Goal: Task Accomplishment & Management: Manage account settings

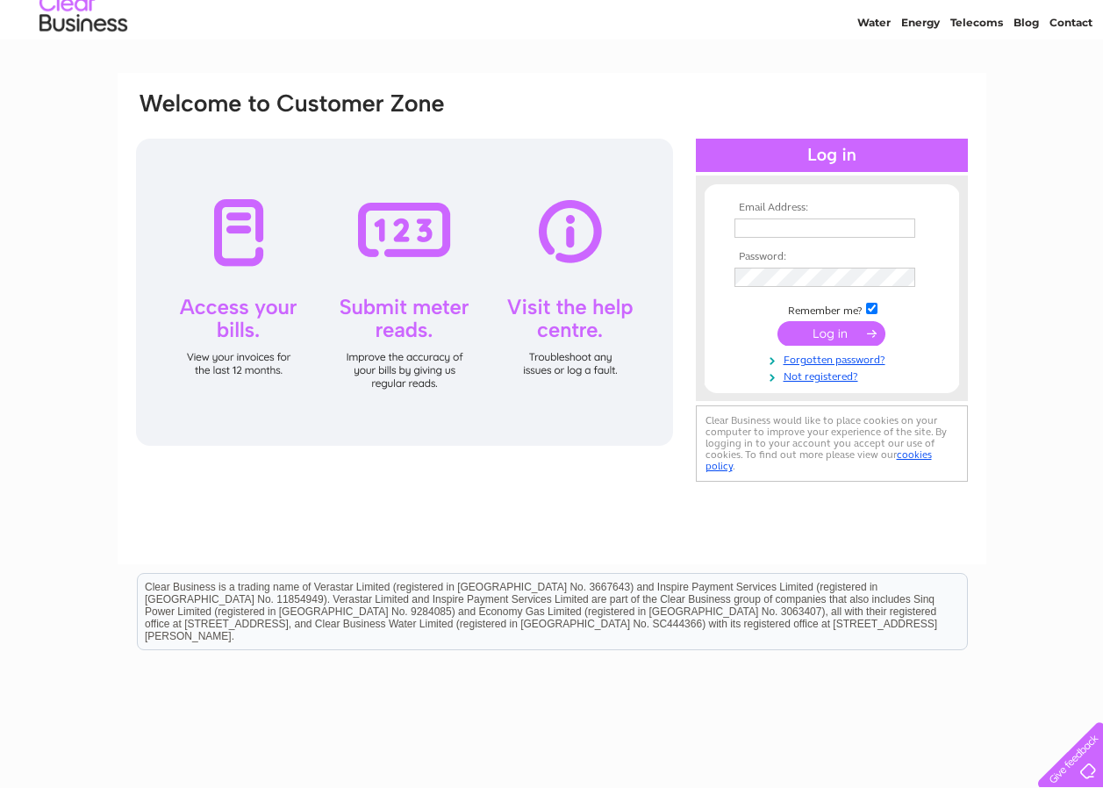
scroll to position [88, 0]
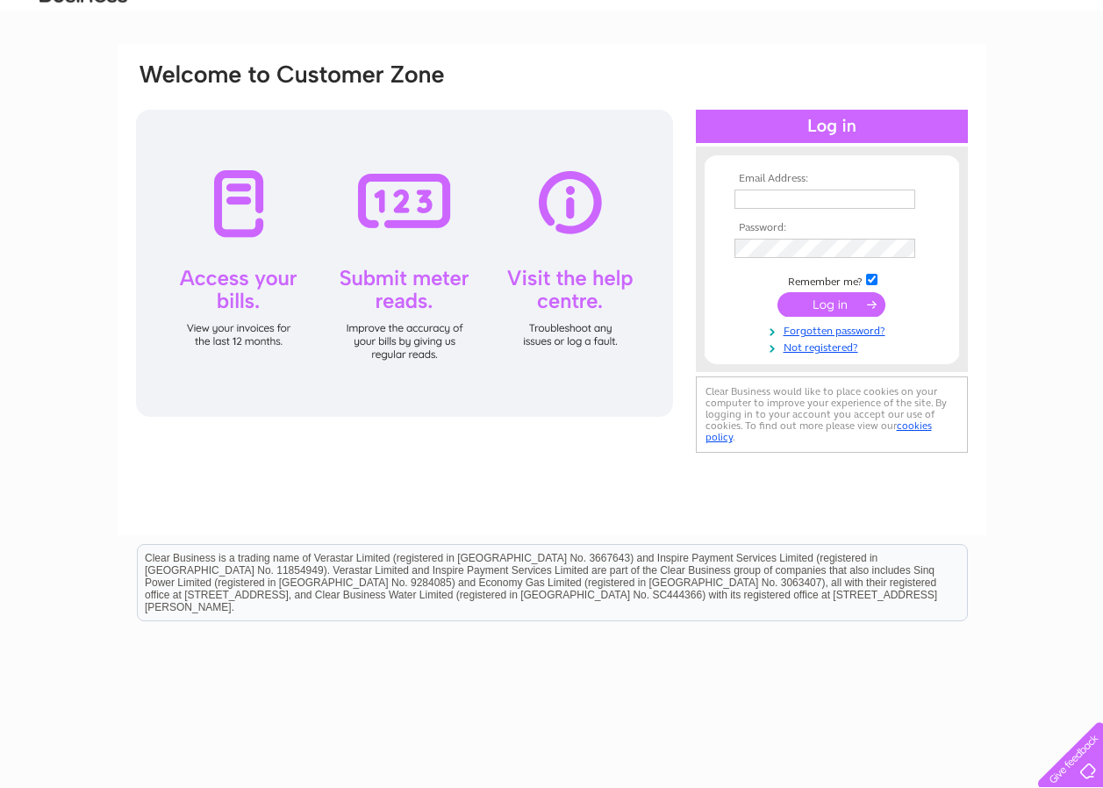
type input "becky.glentondale@mkmacleod.co.uk"
click at [523, 301] on input "submit" at bounding box center [831, 304] width 108 height 25
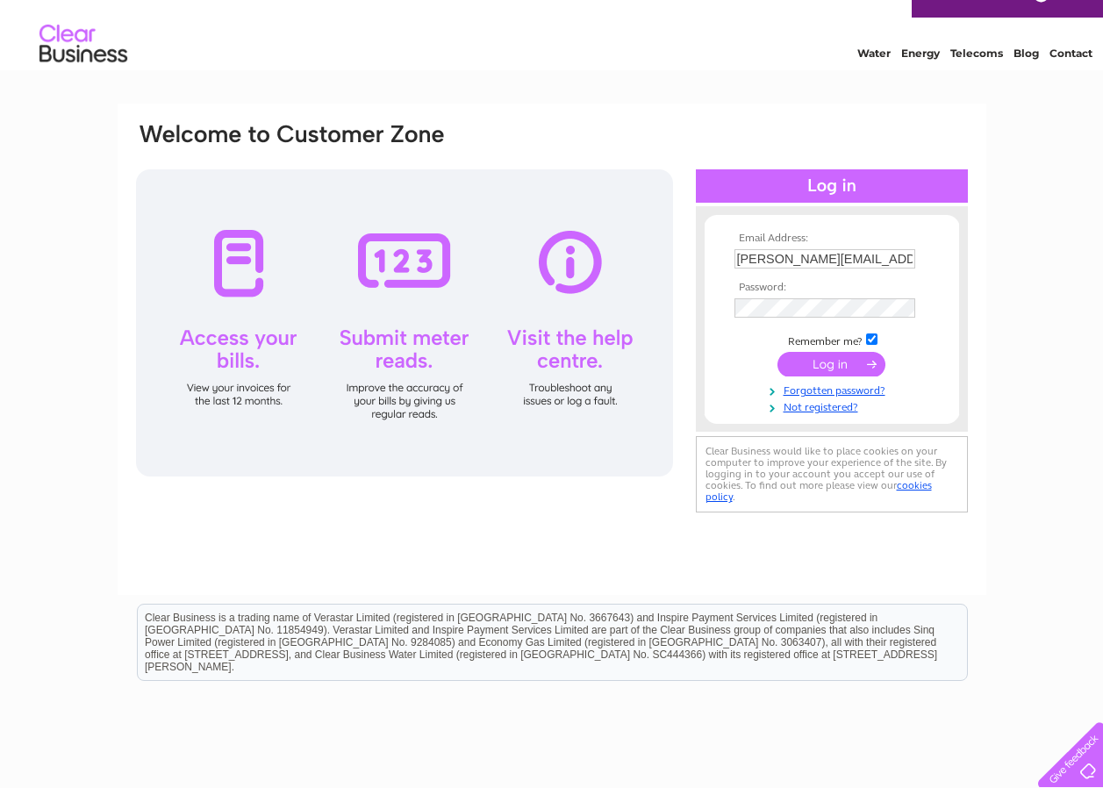
scroll to position [0, 0]
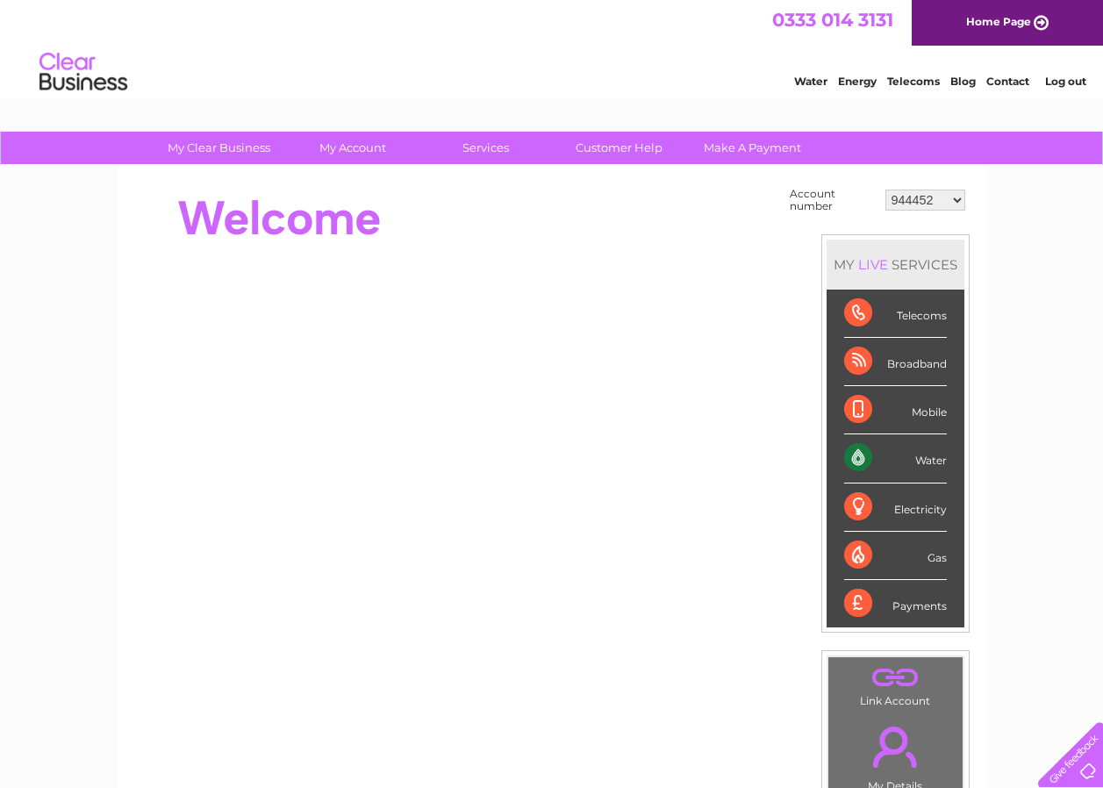
click at [943, 204] on select "944452 961163 965372 975764 30271425" at bounding box center [925, 199] width 80 height 21
select select "975764"
click at [885, 189] on select "944452 961163 965372 975764 30271425" at bounding box center [925, 199] width 80 height 21
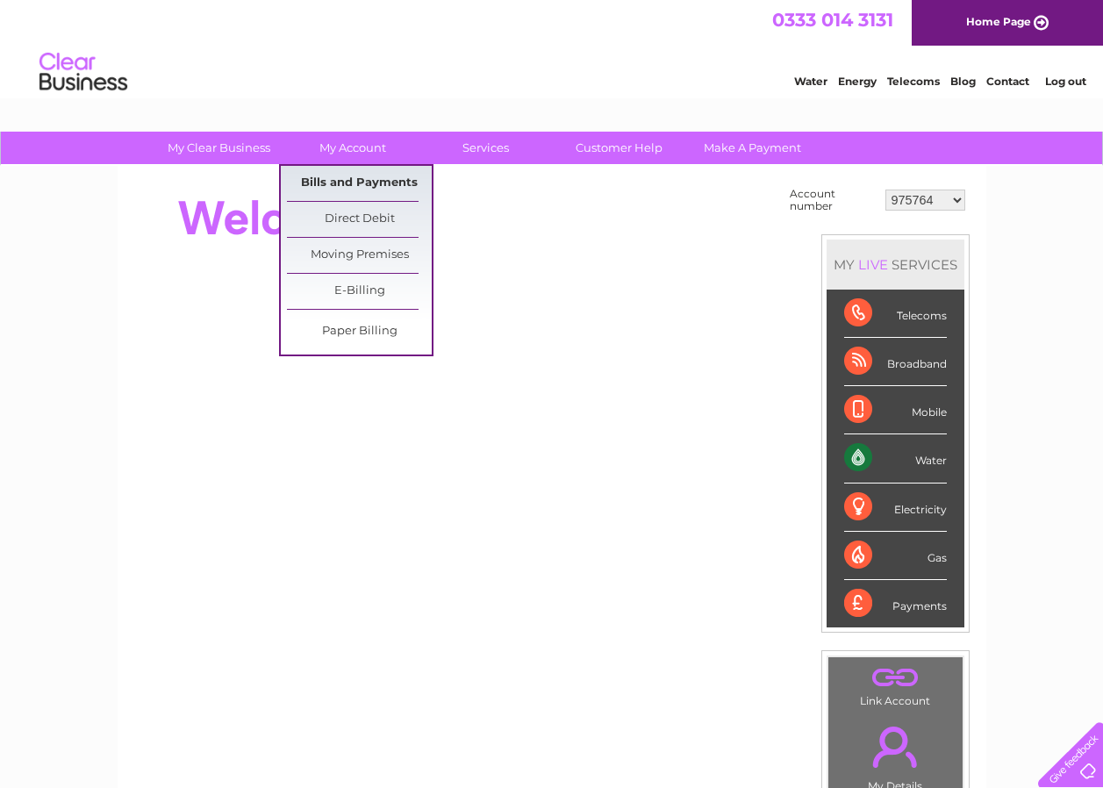
click at [372, 172] on link "Bills and Payments" at bounding box center [359, 183] width 145 height 35
click at [372, 170] on link "Bills and Payments" at bounding box center [359, 183] width 145 height 35
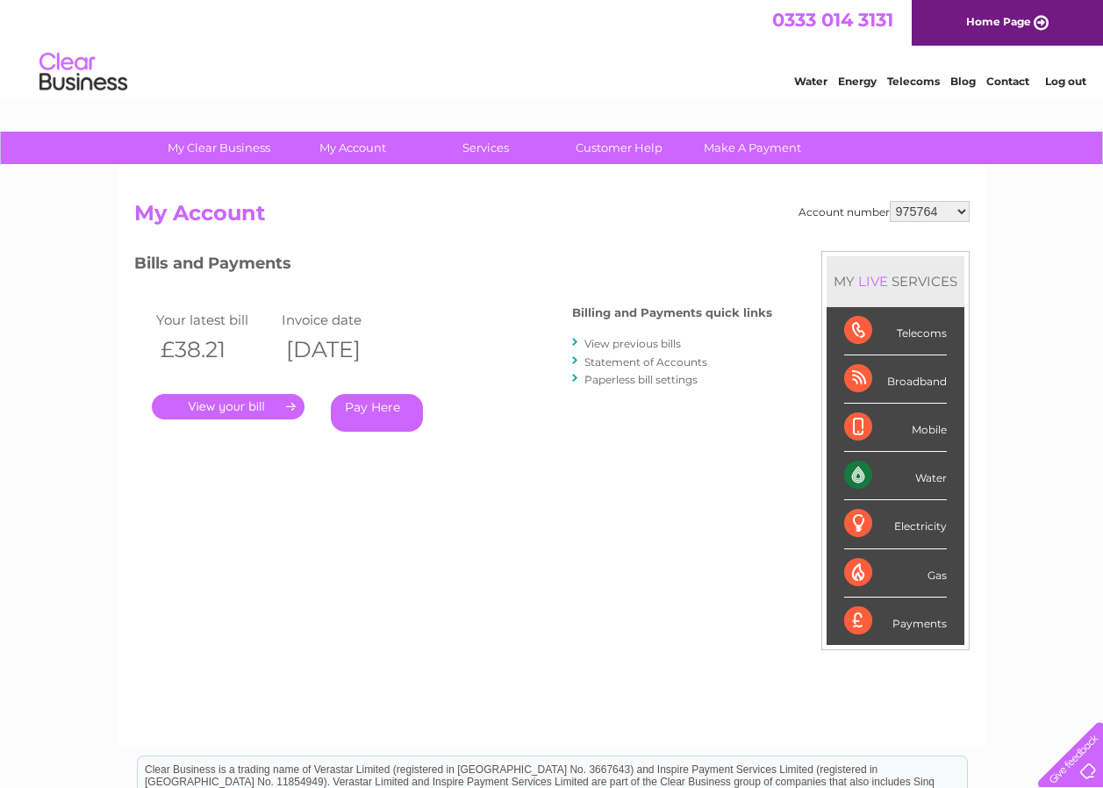
click at [288, 401] on link "." at bounding box center [228, 406] width 153 height 25
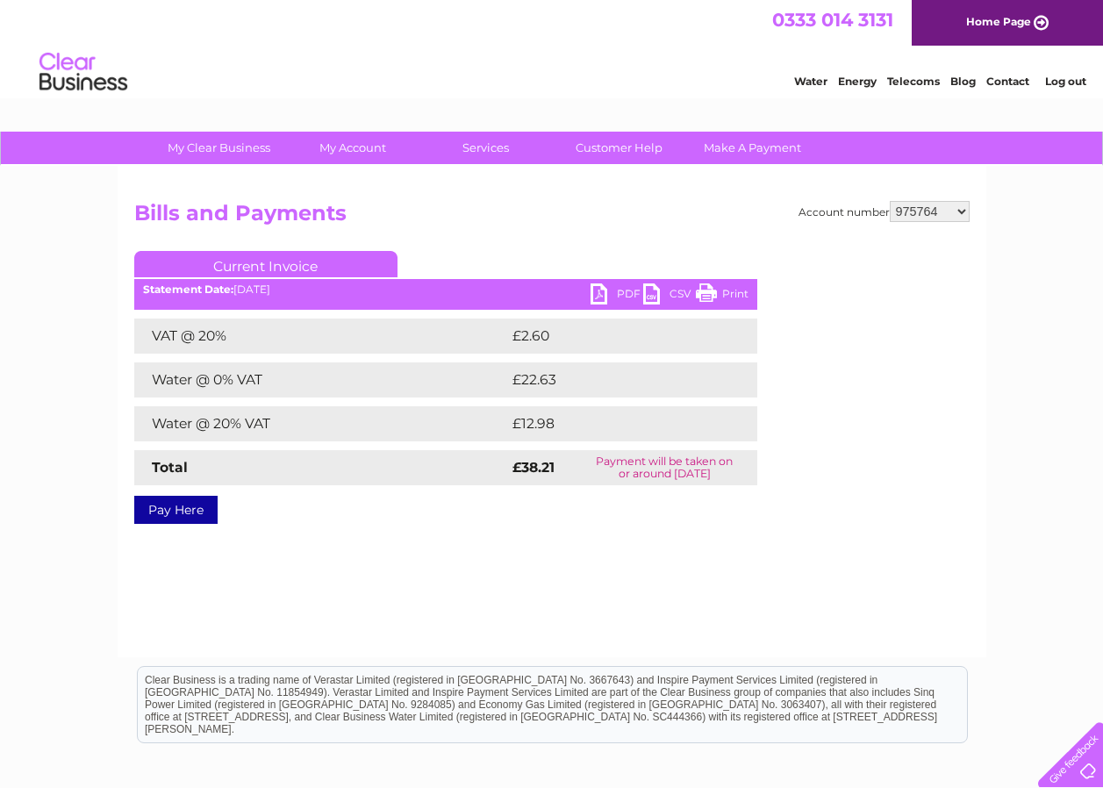
click at [610, 287] on link "PDF" at bounding box center [616, 295] width 53 height 25
